Goal: Information Seeking & Learning: Learn about a topic

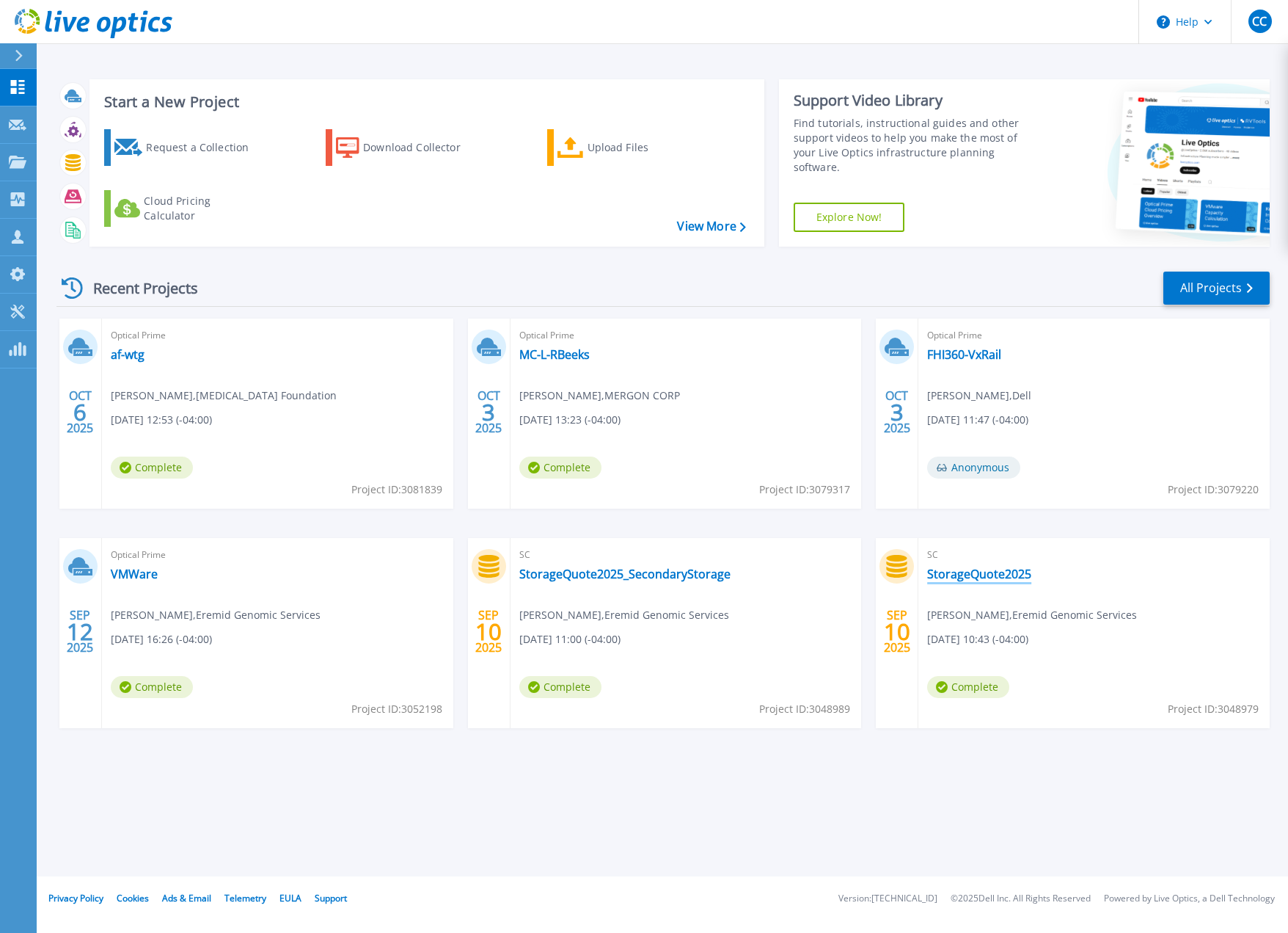
click at [987, 574] on link "StorageQuote2025" at bounding box center [979, 574] width 104 height 15
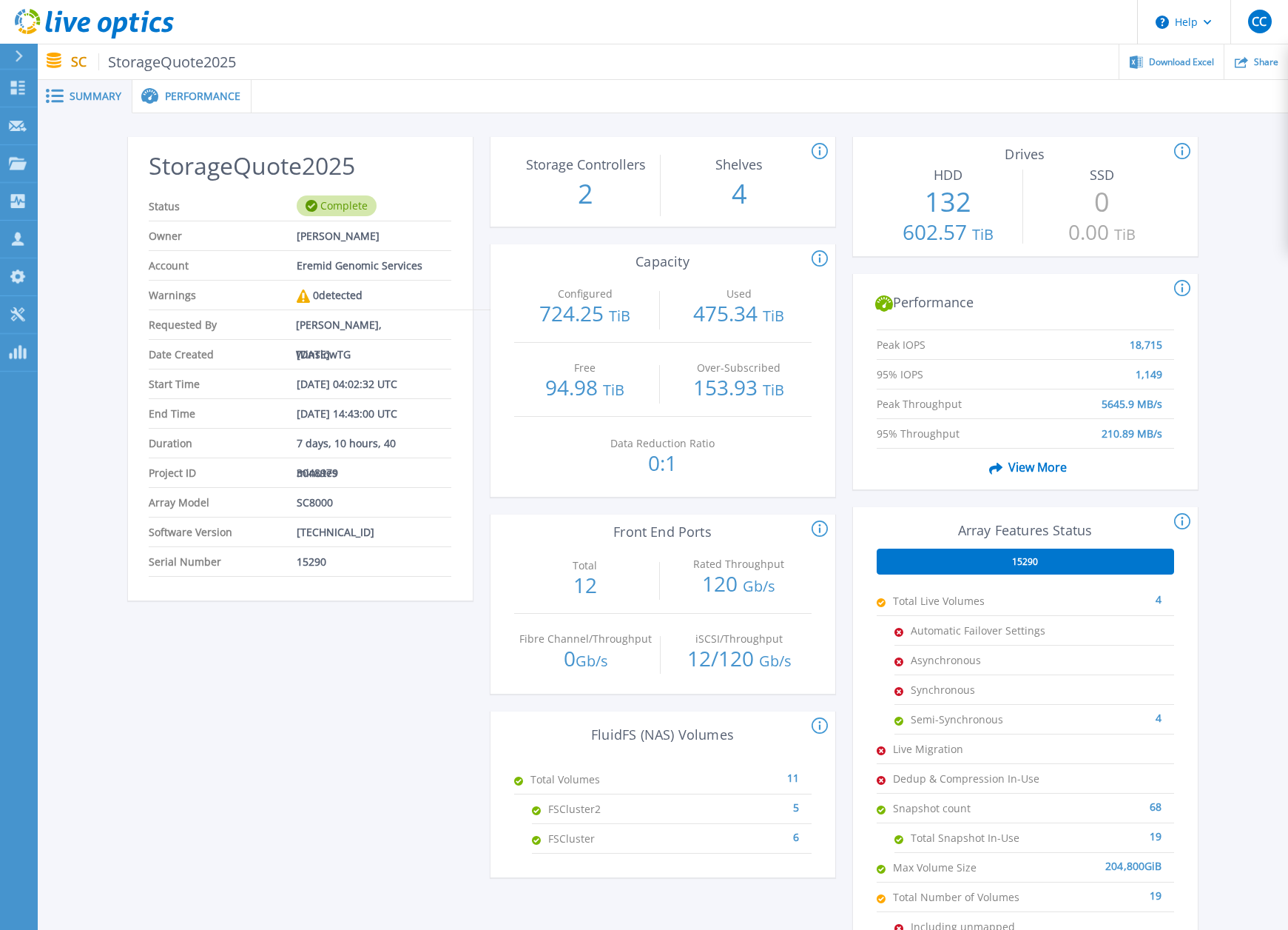
click at [1245, 475] on div "StorageQuote2025 Status Complete Owner [PERSON_NAME] Account Eremid Genomic Ser…" at bounding box center [662, 553] width 1251 height 881
click at [1025, 469] on span "View More" at bounding box center [1026, 467] width 84 height 28
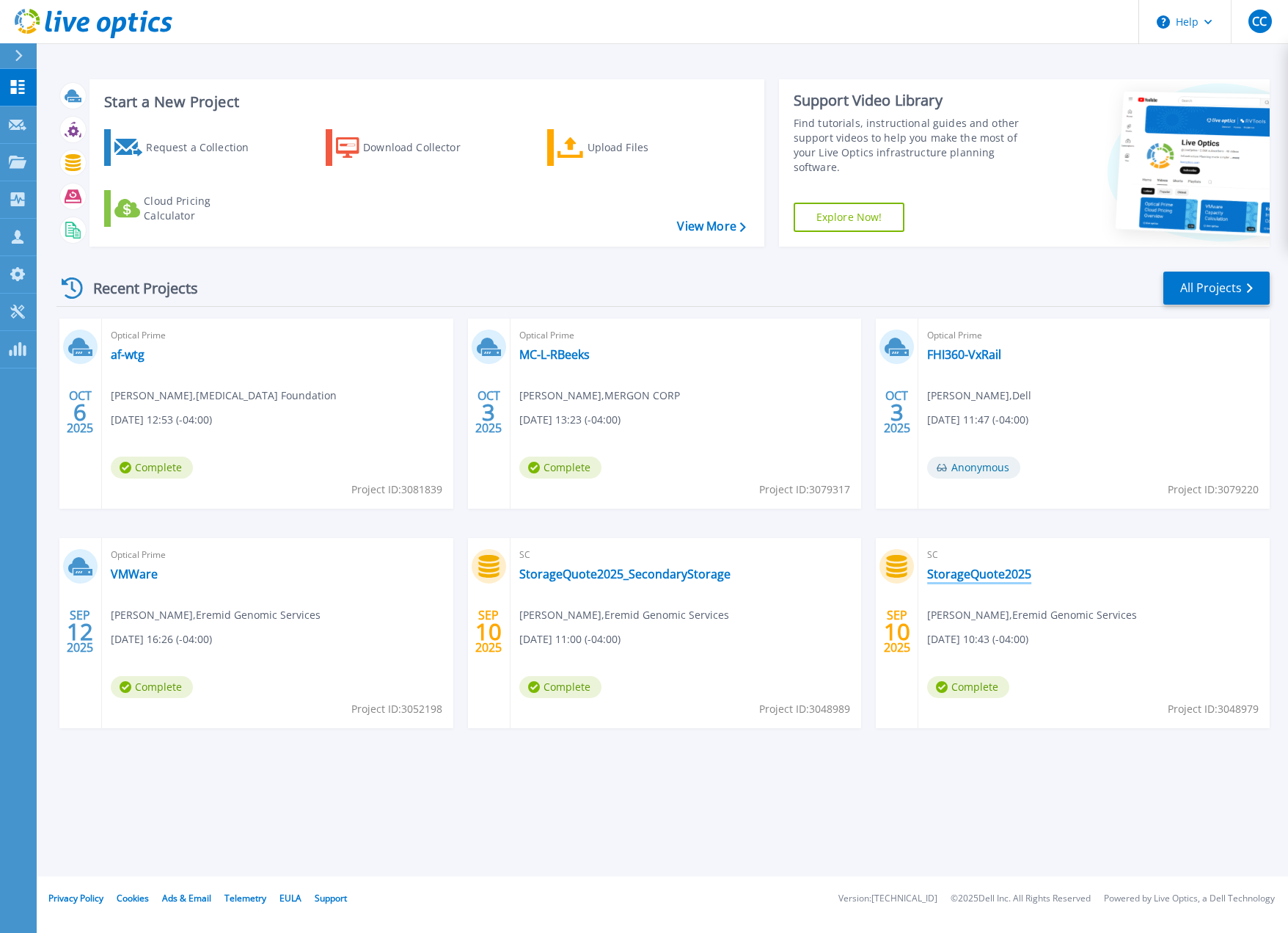
click at [996, 573] on link "StorageQuote2025" at bounding box center [979, 574] width 104 height 15
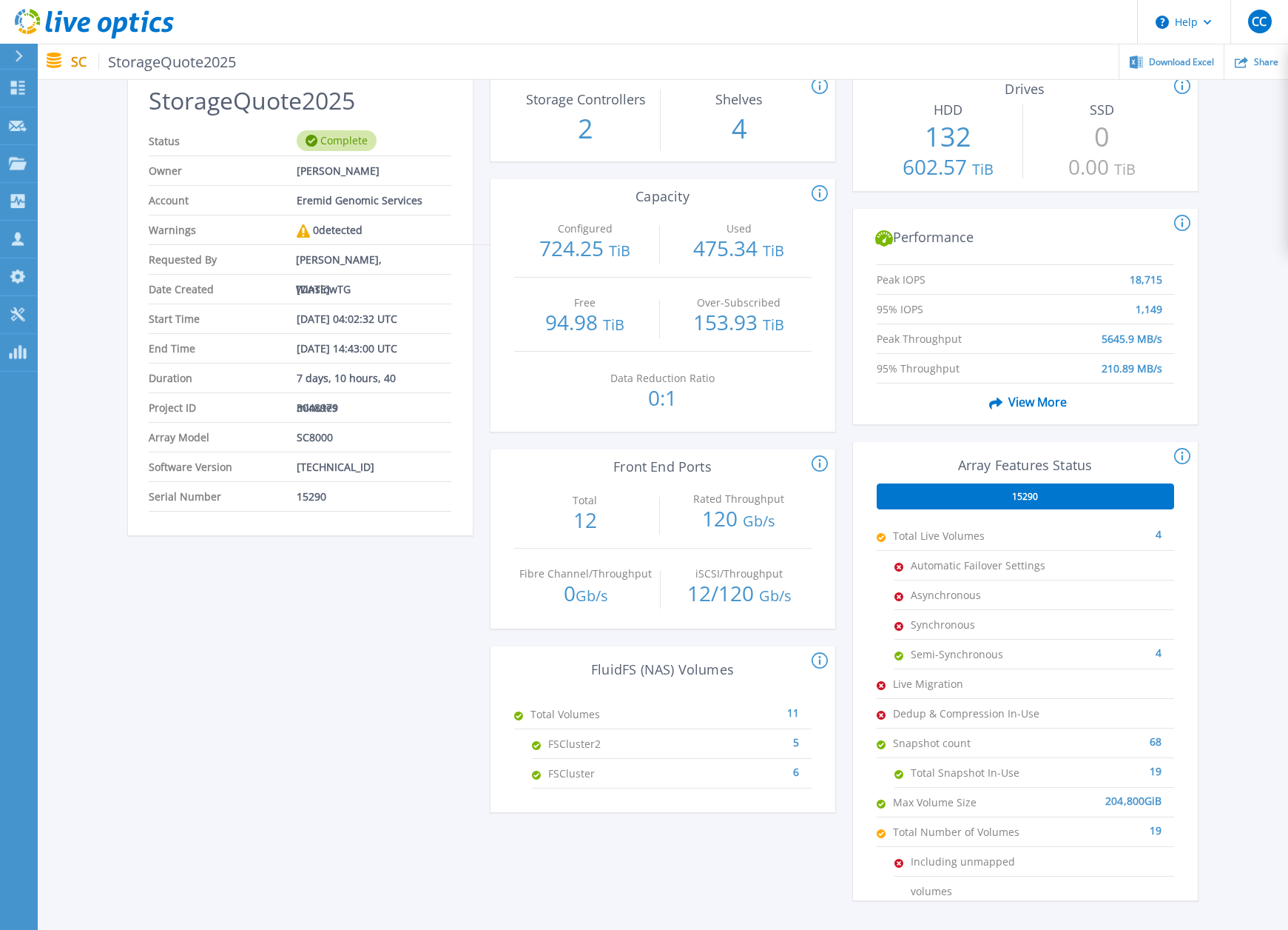
scroll to position [167, 0]
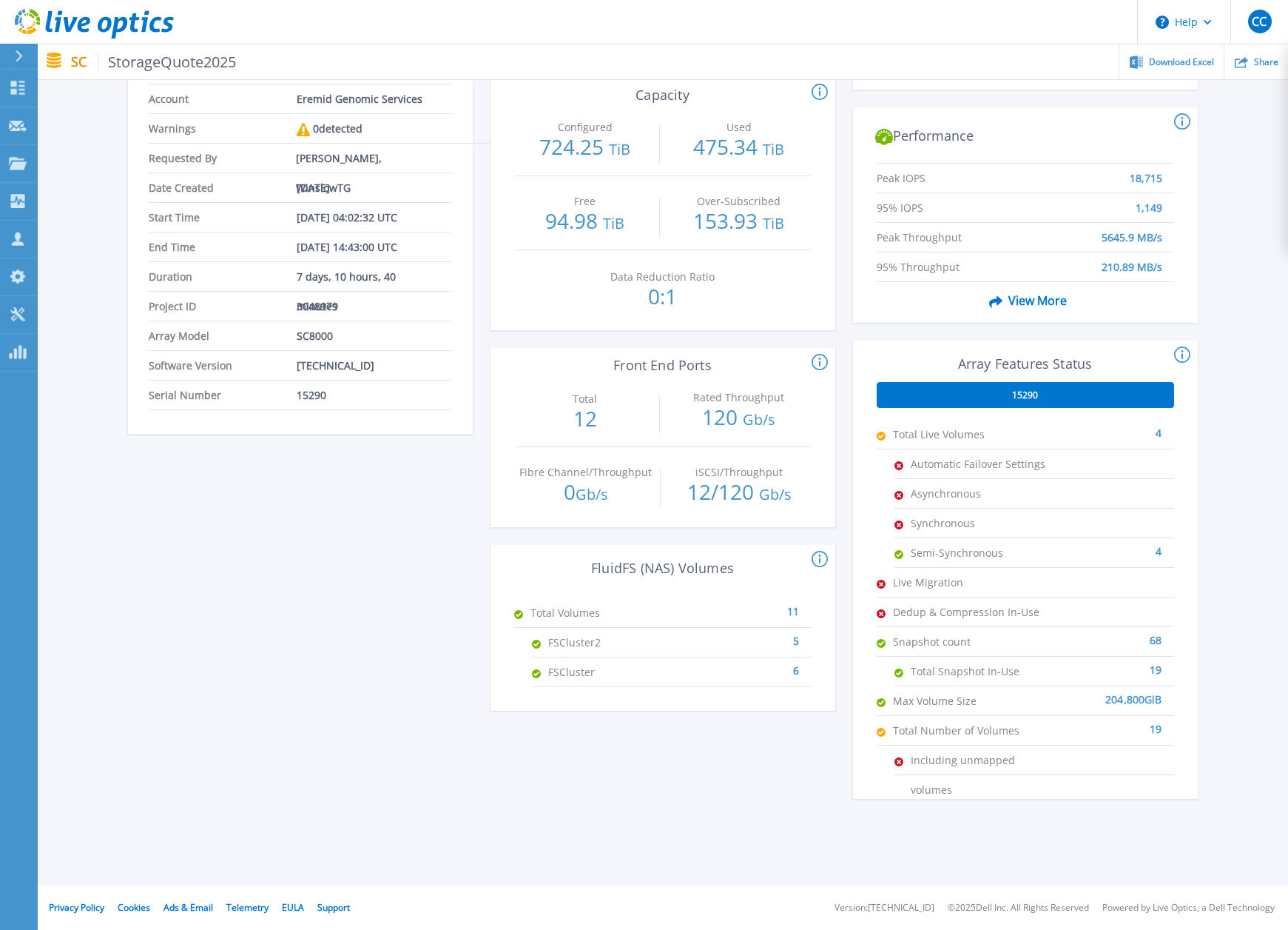
click at [1022, 393] on span "15290" at bounding box center [1026, 395] width 26 height 12
click at [1025, 394] on span "15290" at bounding box center [1026, 395] width 26 height 12
click at [1024, 394] on span "15290" at bounding box center [1026, 395] width 26 height 12
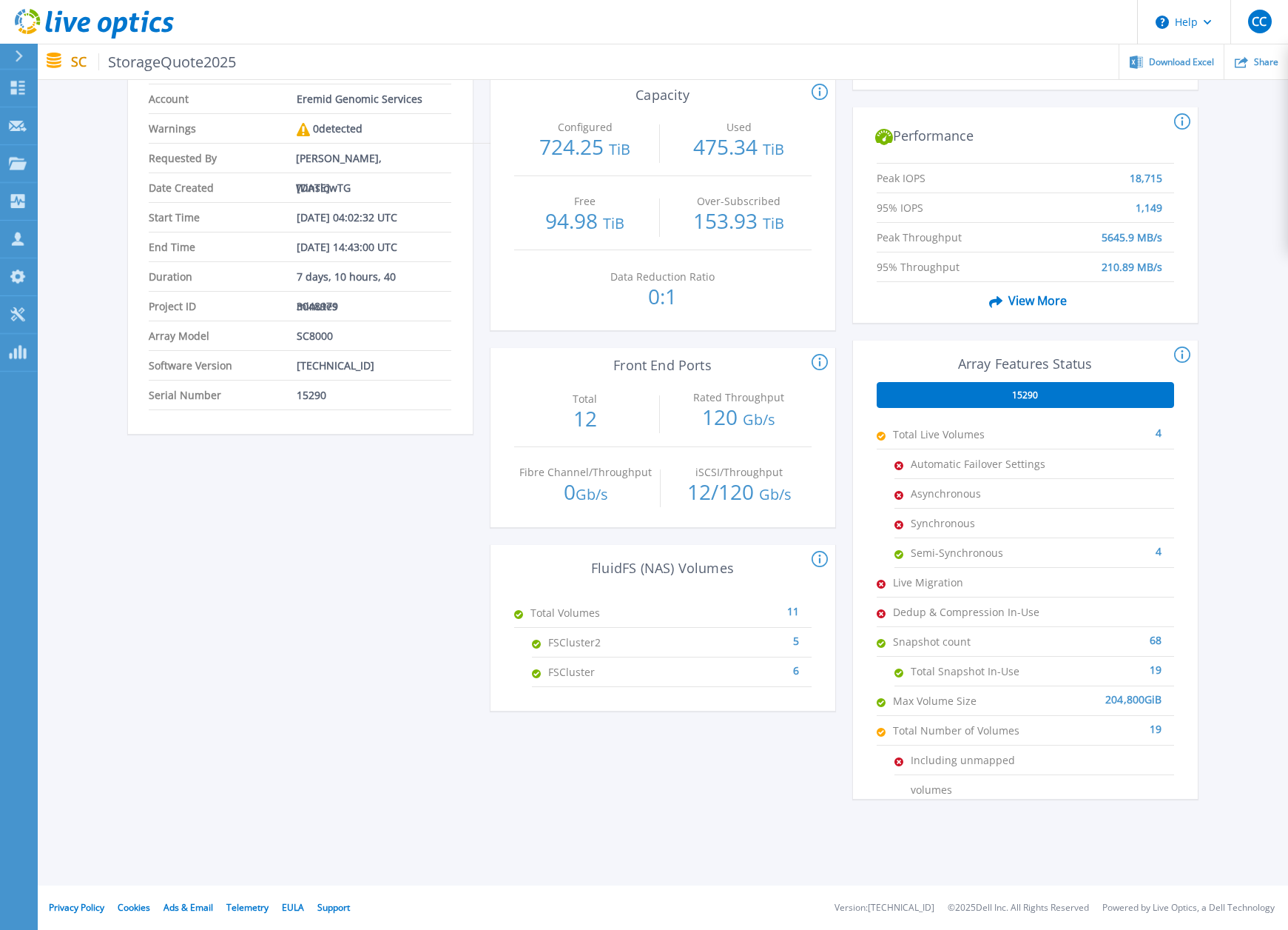
click at [849, 506] on div "StorageQuote2025 Status Complete Owner Liston Cox Account Eremid Genomic Servic…" at bounding box center [662, 393] width 1071 height 846
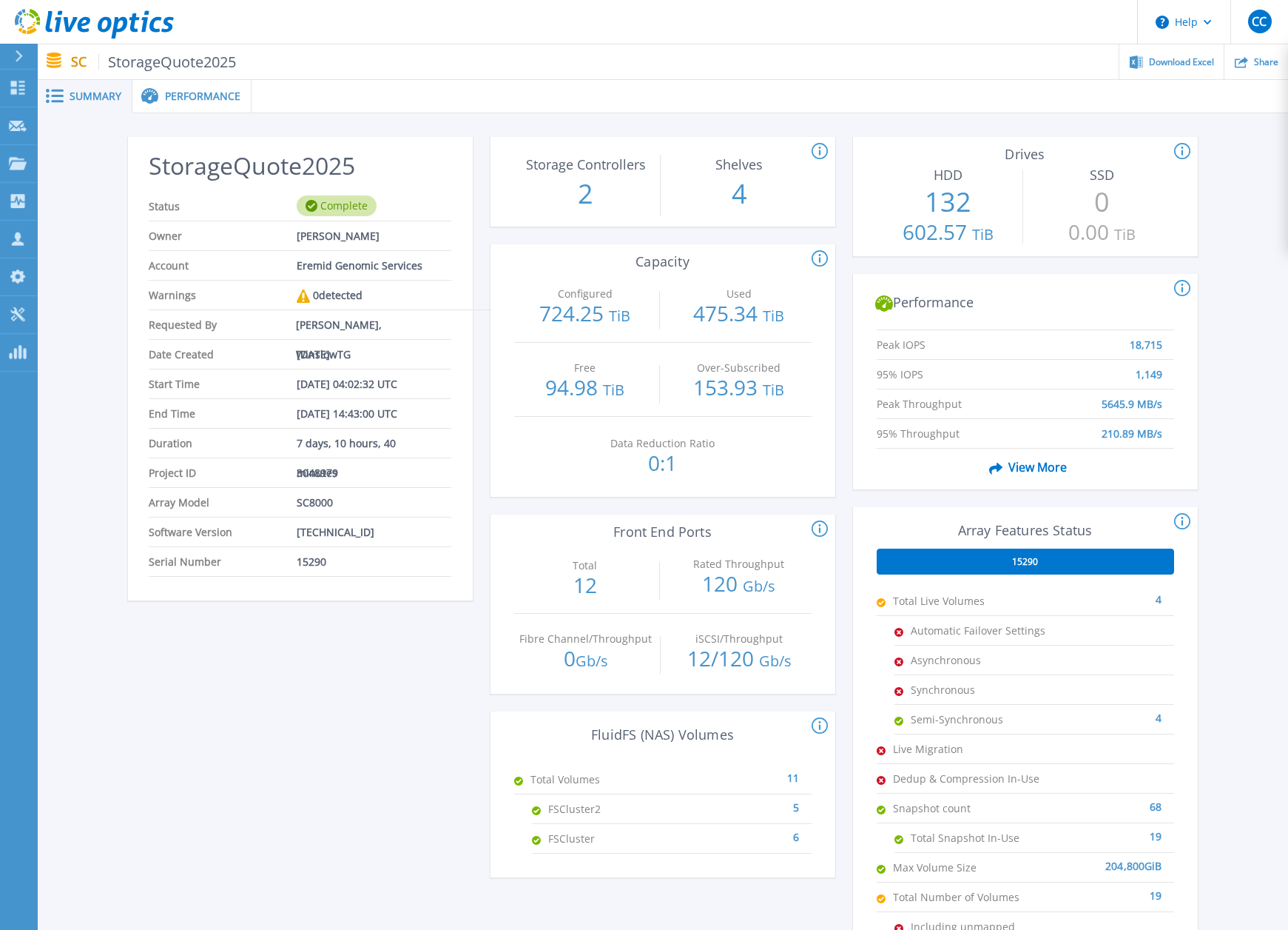
scroll to position [74, 0]
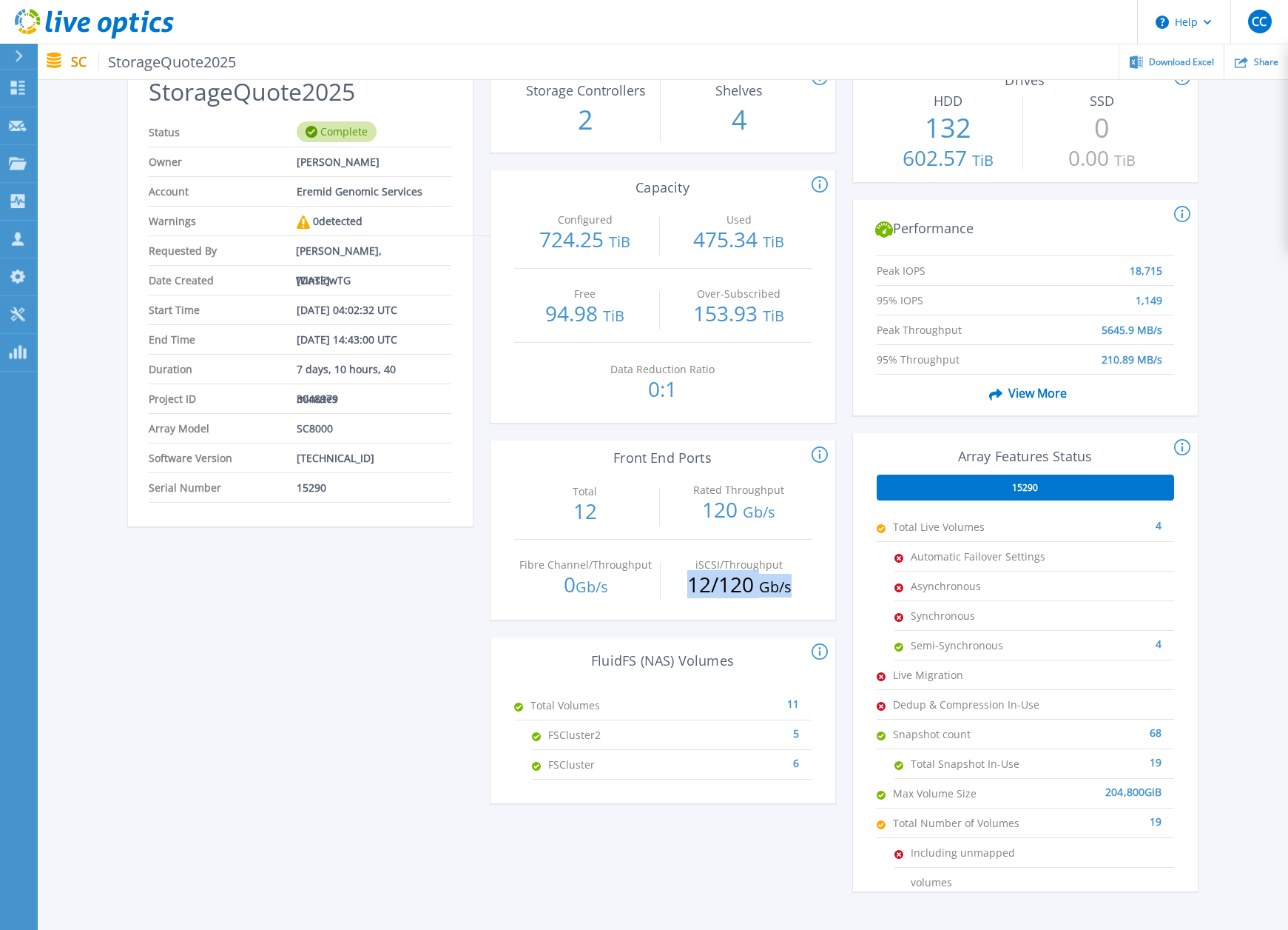
drag, startPoint x: 682, startPoint y: 583, endPoint x: 796, endPoint y: 590, distance: 114.2
click at [796, 590] on p "12 / 120 Gb/s" at bounding box center [739, 586] width 143 height 24
drag, startPoint x: 796, startPoint y: 590, endPoint x: 746, endPoint y: 582, distance: 50.6
click at [746, 582] on p "12 / 120 Gb/s" at bounding box center [739, 586] width 143 height 24
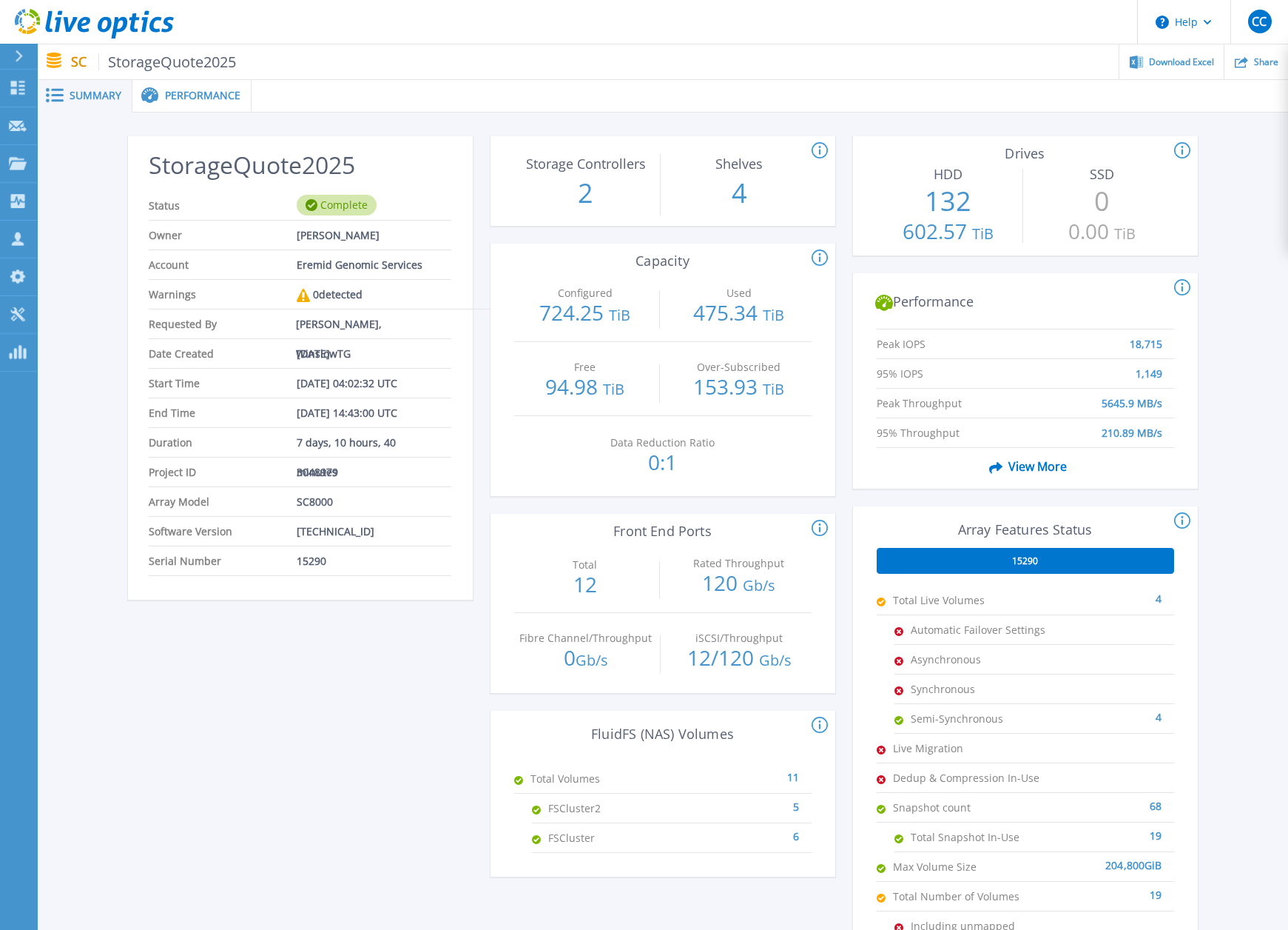
scroll to position [0, 0]
click at [193, 96] on span "Performance" at bounding box center [203, 96] width 76 height 10
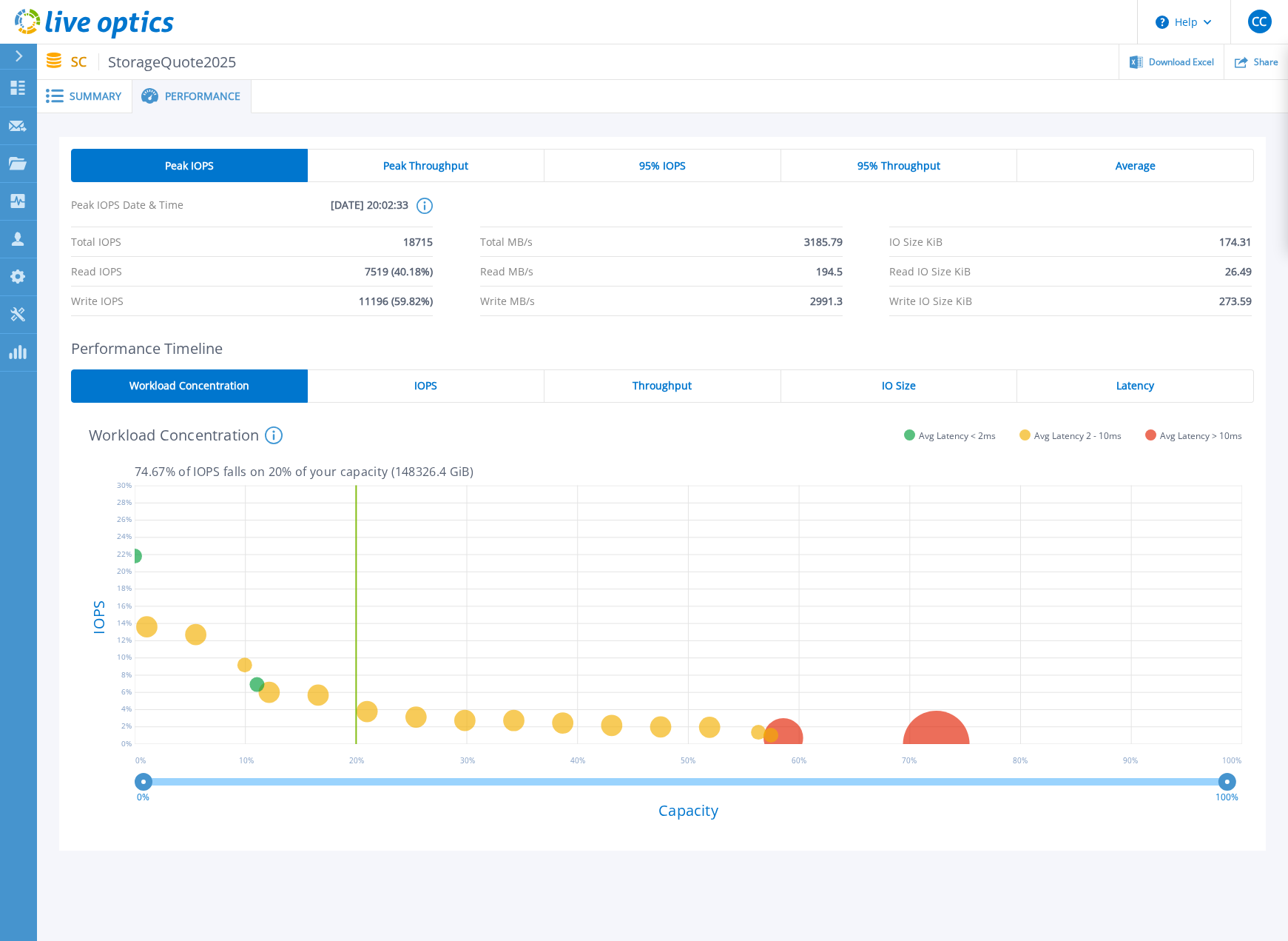
click at [81, 92] on span "Summary" at bounding box center [96, 96] width 52 height 10
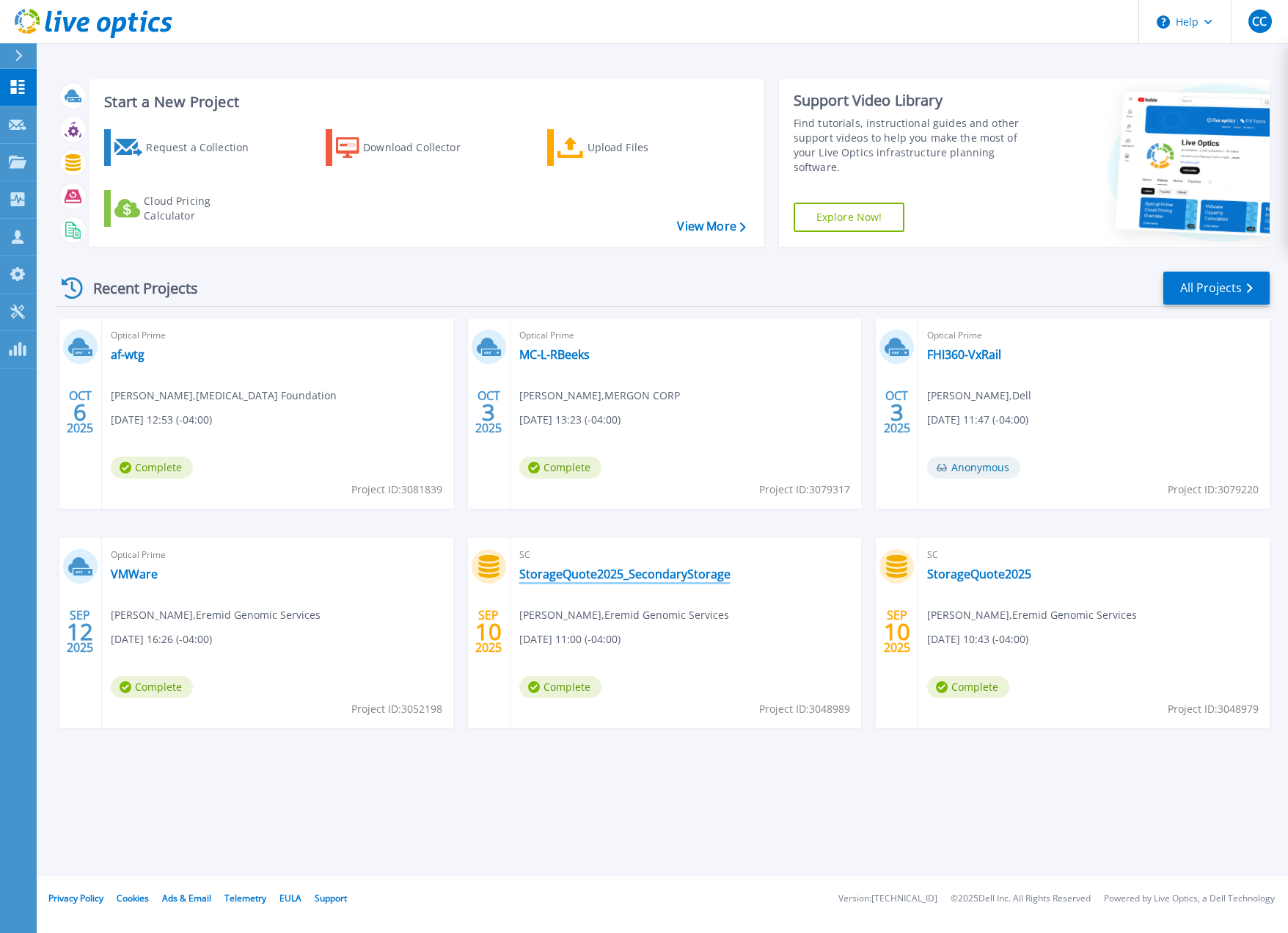
click at [652, 567] on link "StorageQuote2025_SecondaryStorage" at bounding box center [625, 574] width 212 height 15
